Goal: Use online tool/utility: Utilize a website feature to perform a specific function

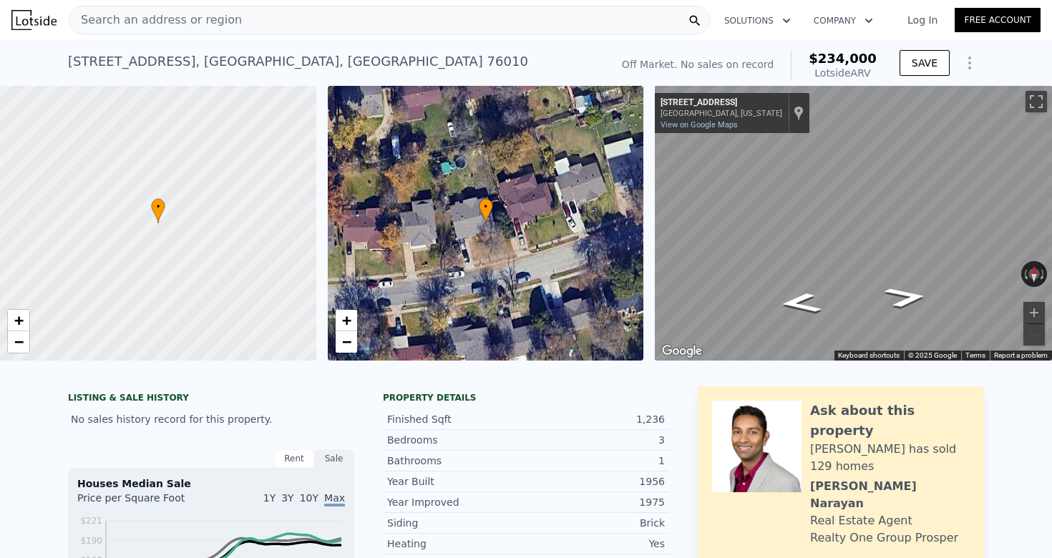
click at [390, 36] on div "Search an address or region Solutions Company Open main menu Log In Free Account" at bounding box center [525, 20] width 1029 height 34
click at [390, 31] on div "Search an address or region" at bounding box center [389, 20] width 641 height 29
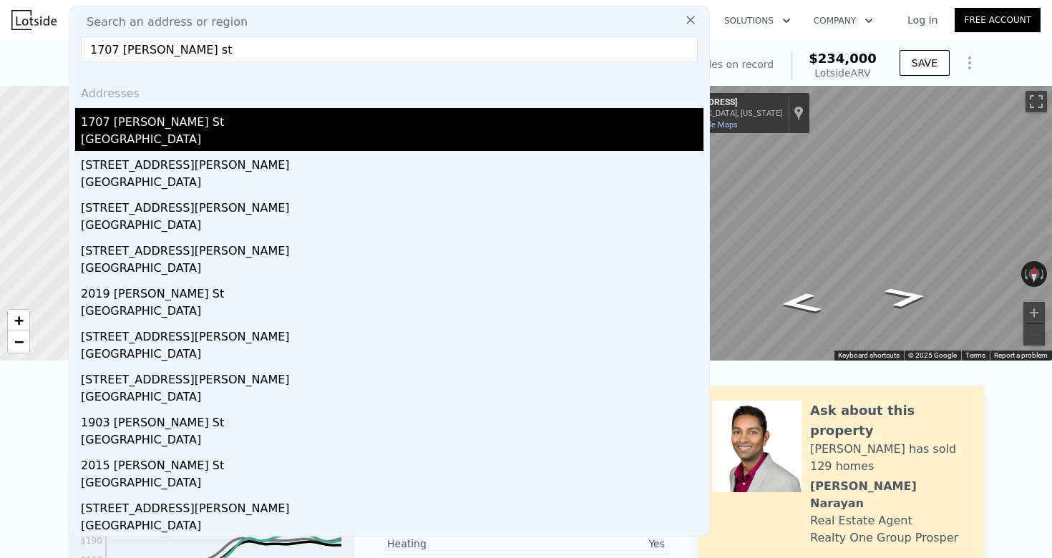
type input "1707 [PERSON_NAME] st"
click at [260, 120] on div "1707 [PERSON_NAME] St" at bounding box center [392, 119] width 623 height 23
checkbox input "false"
checkbox input "true"
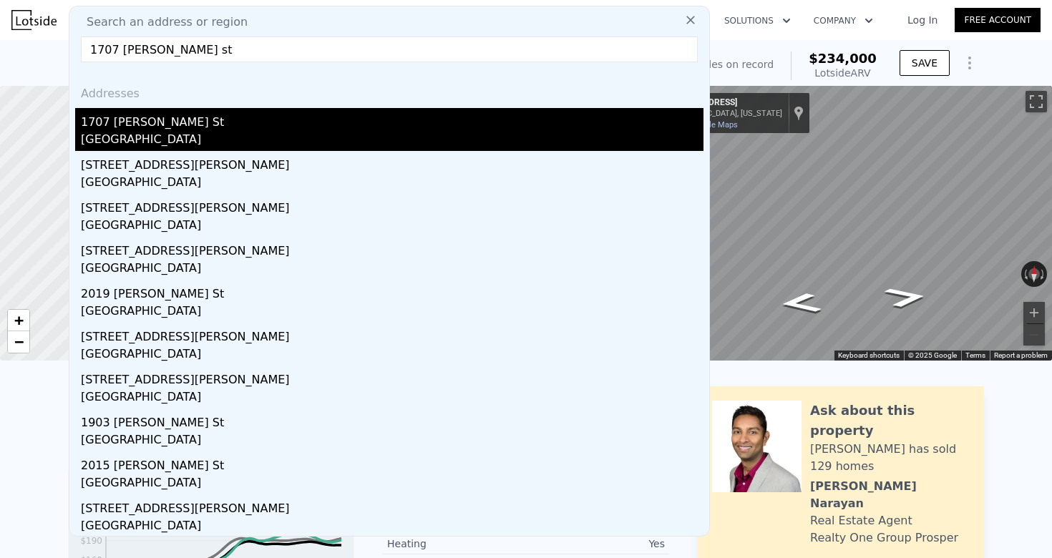
checkbox input "true"
type input "$ 268,000"
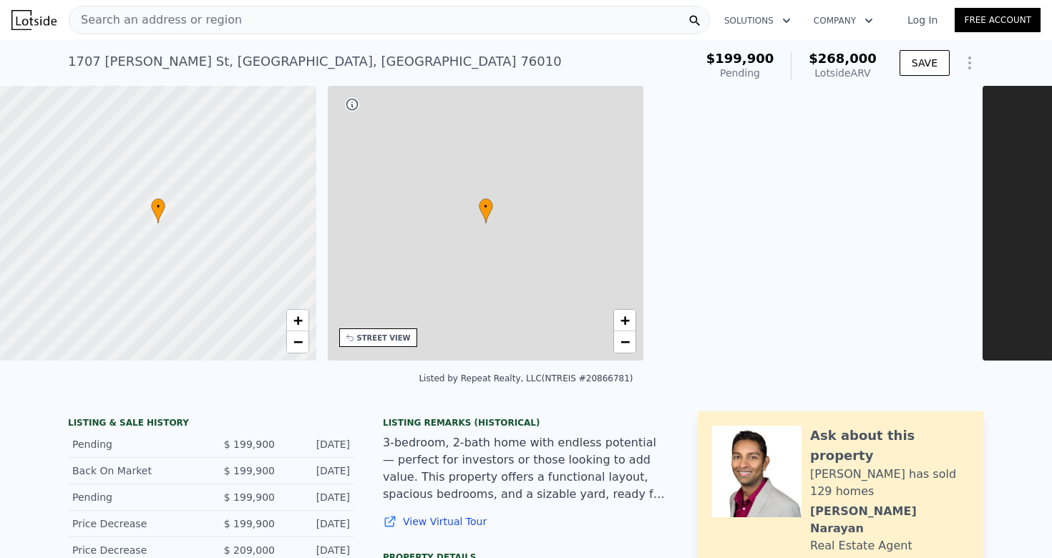
type input "1180"
type input "1789"
type input "6838.92"
type input "10715.76"
type input "$ 39,804"
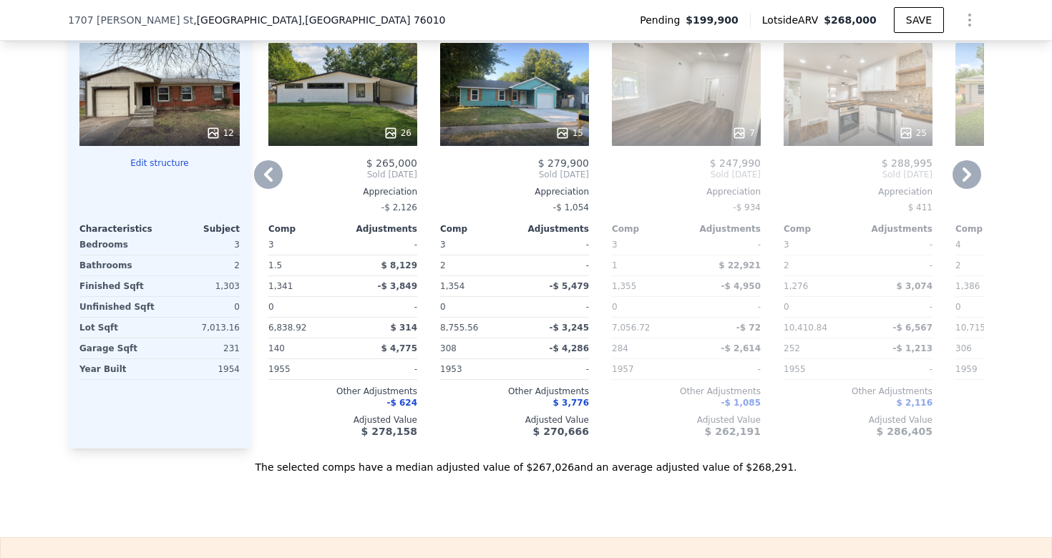
scroll to position [1593, 0]
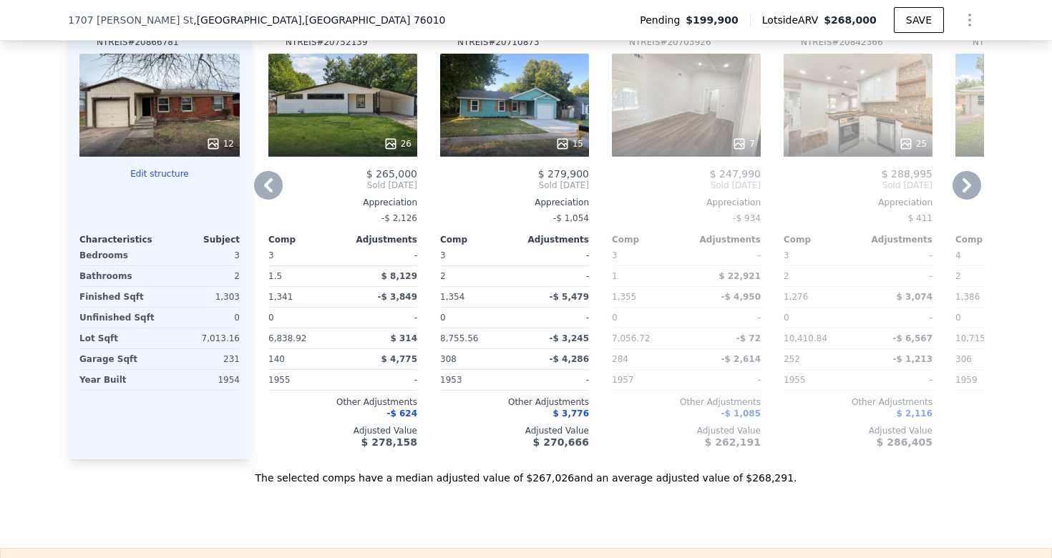
click at [970, 182] on icon at bounding box center [966, 185] width 29 height 29
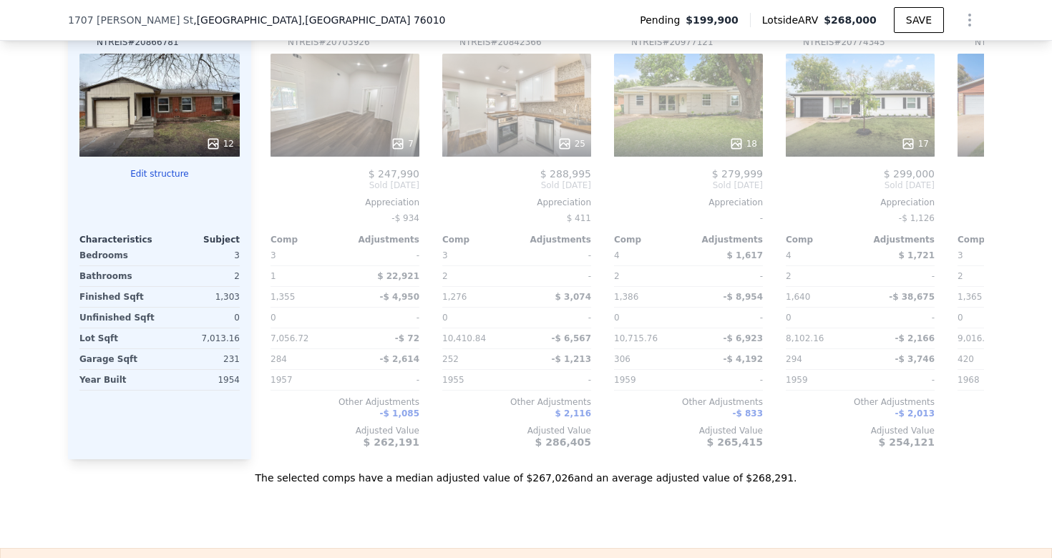
scroll to position [0, 1030]
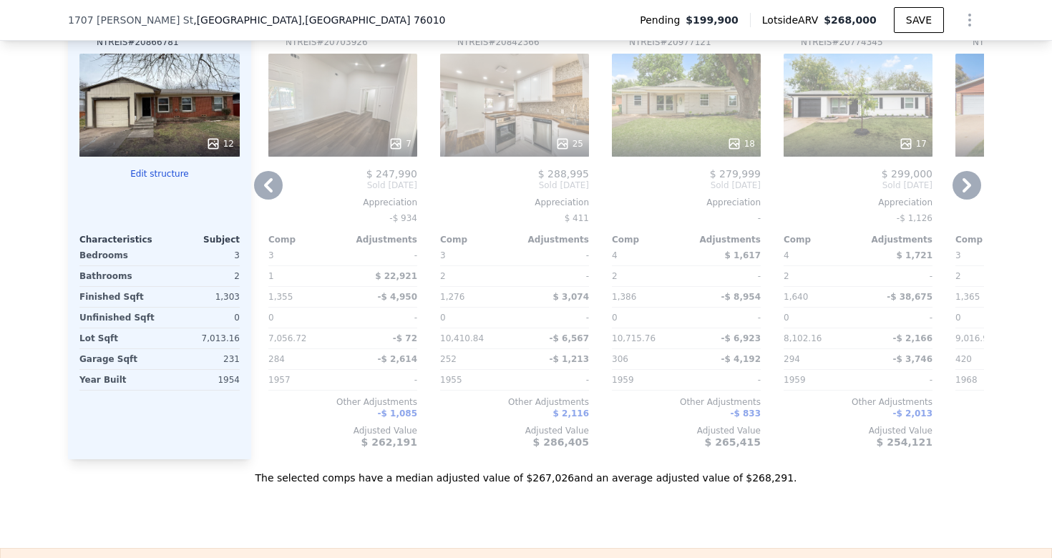
click at [967, 180] on icon at bounding box center [966, 185] width 29 height 29
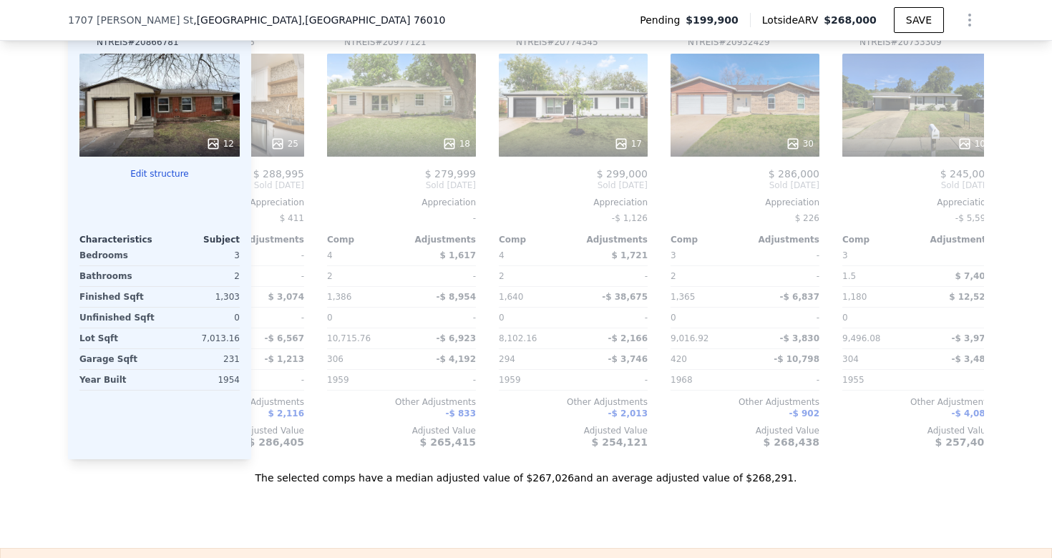
scroll to position [0, 1363]
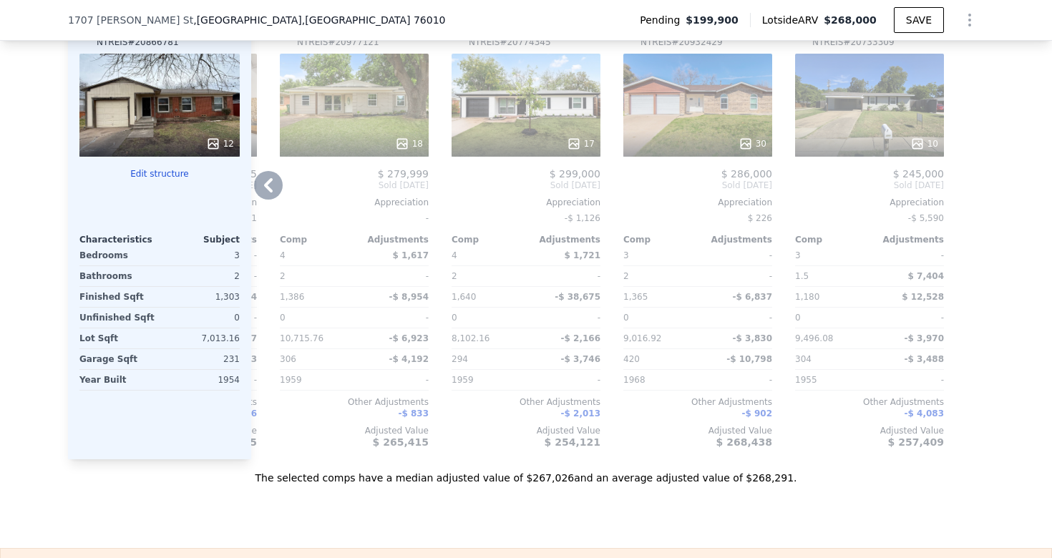
click at [265, 186] on icon at bounding box center [268, 185] width 9 height 14
